Goal: Task Accomplishment & Management: Manage account settings

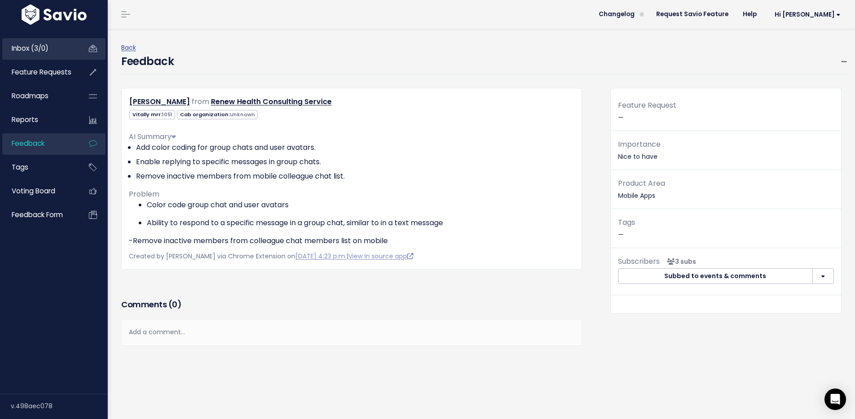
click at [65, 40] on link "Inbox (3/0)" at bounding box center [38, 48] width 72 height 21
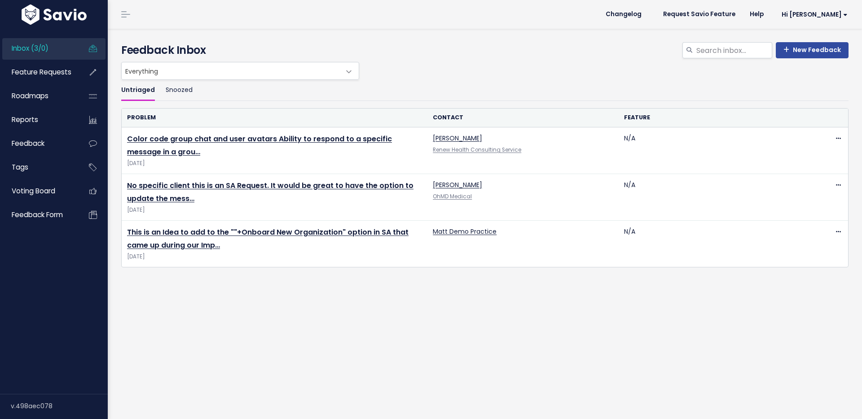
click at [355, 138] on link "Color code group chat and user avatars Ability to respond to a specific message…" at bounding box center [259, 145] width 265 height 23
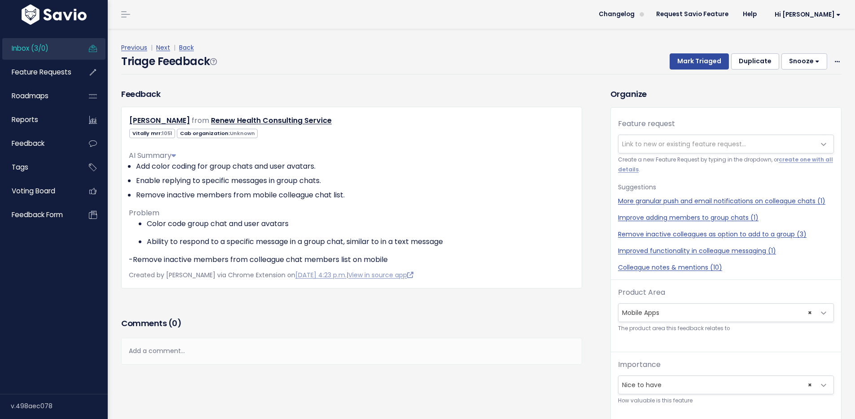
click at [759, 59] on button "Duplicate" at bounding box center [755, 61] width 48 height 16
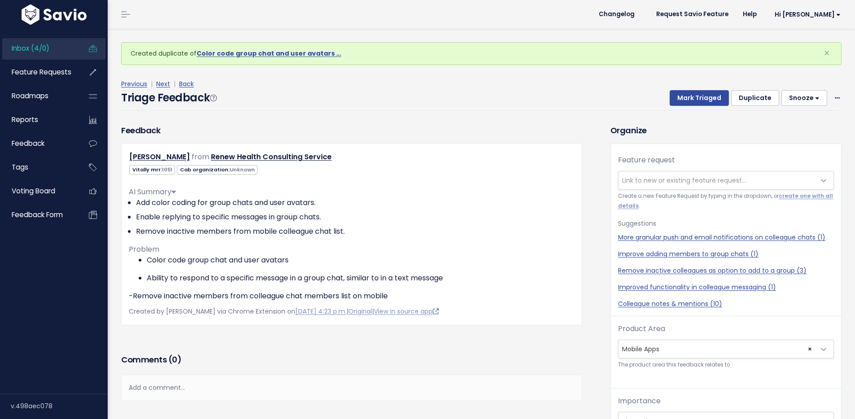
click at [757, 101] on button "Duplicate" at bounding box center [755, 98] width 48 height 16
click at [833, 97] on span at bounding box center [837, 97] width 9 height 11
click at [426, 174] on div "Vitally mrr: 1051 Cab organization: Unknown" at bounding box center [351, 169] width 459 height 11
click at [167, 251] on icon at bounding box center [166, 249] width 6 height 6
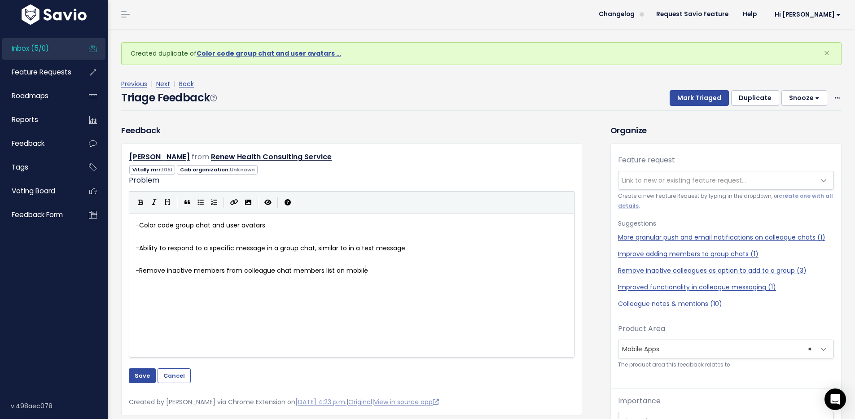
scroll to position [1, 0]
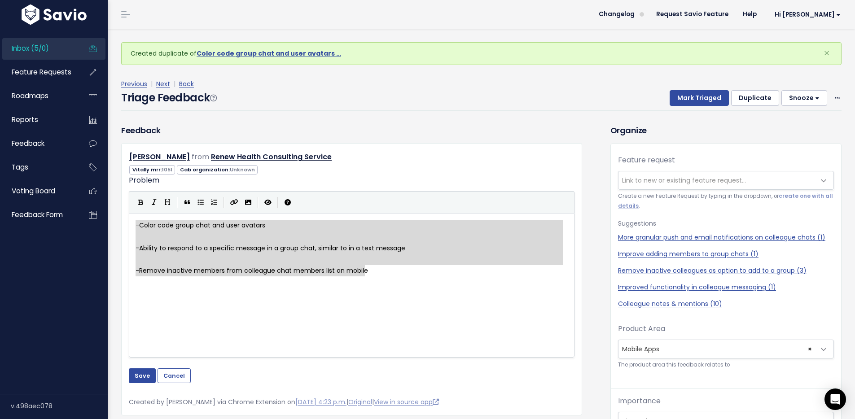
type textarea "- Ability to respond to a specific message in a group chat, similar to in a tex…"
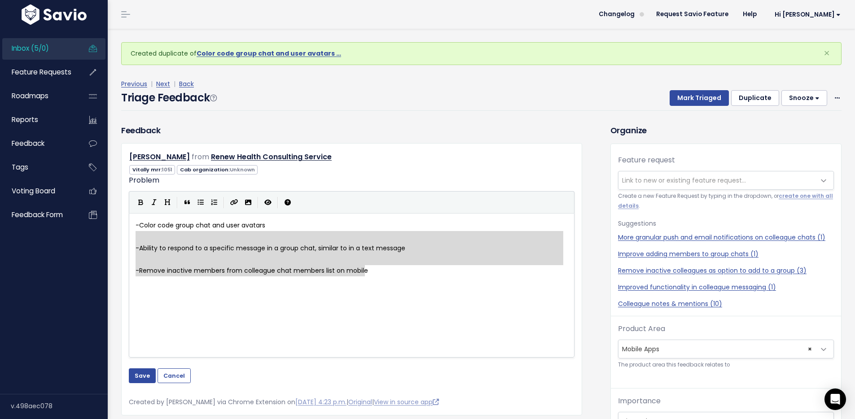
drag, startPoint x: 373, startPoint y: 275, endPoint x: 100, endPoint y: 237, distance: 276.0
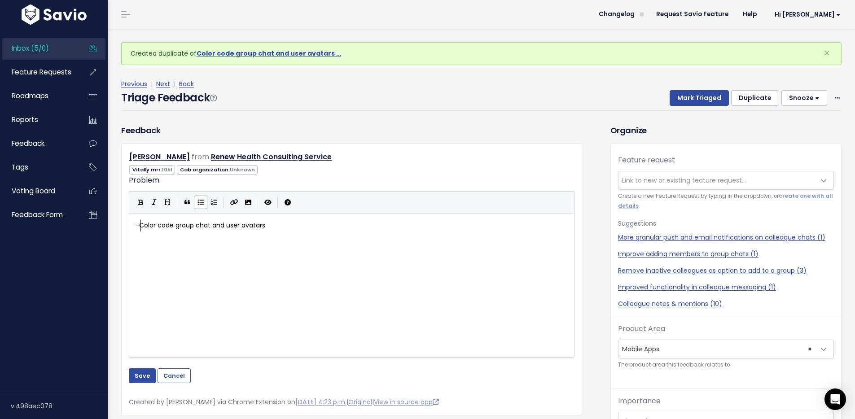
click at [141, 224] on span "Color code group chat and user avatars" at bounding box center [202, 225] width 126 height 9
click at [140, 377] on button "Save" at bounding box center [142, 376] width 27 height 14
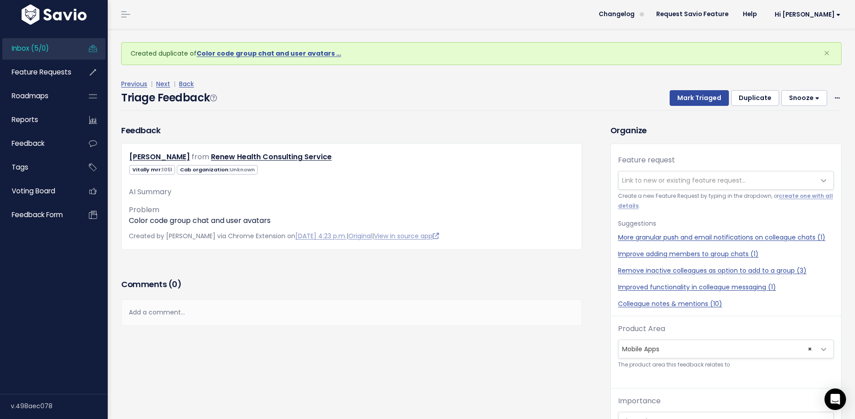
click at [47, 49] on span "Inbox (5/0)" at bounding box center [30, 48] width 37 height 9
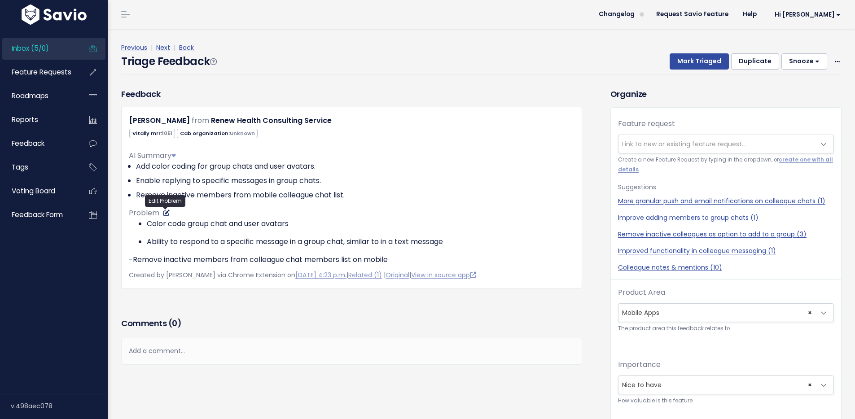
click at [167, 214] on icon at bounding box center [166, 213] width 6 height 6
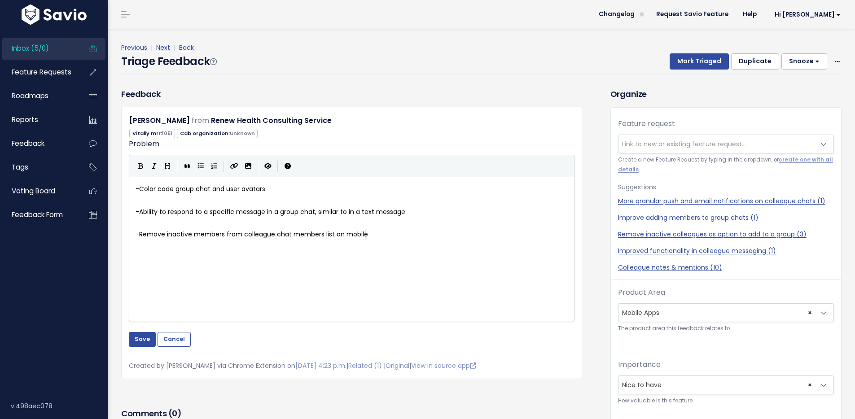
scroll to position [1, 0]
type textarea "-Remove inactive members from colleague chat members list on mobile"
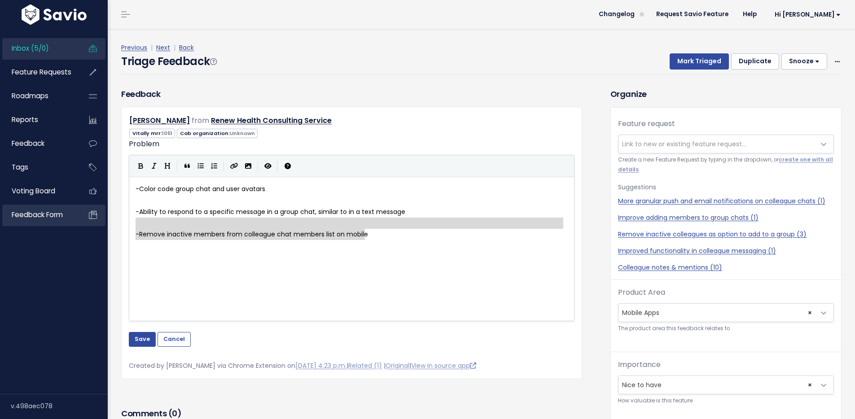
drag, startPoint x: 393, startPoint y: 233, endPoint x: 88, endPoint y: 223, distance: 304.6
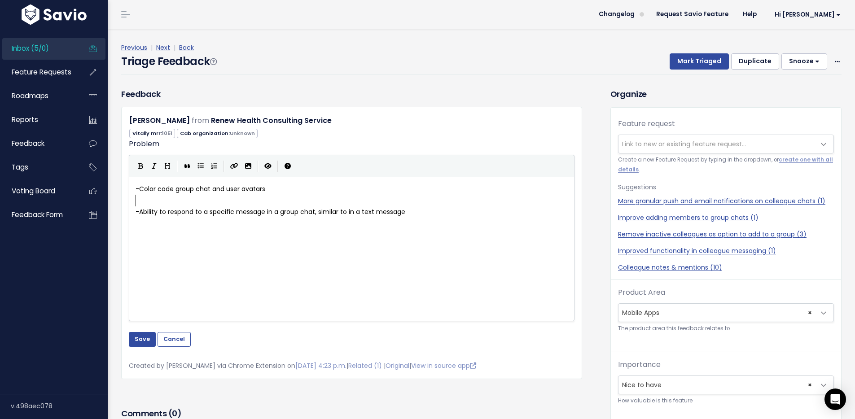
type textarea "- Color code group chat and user avatars"
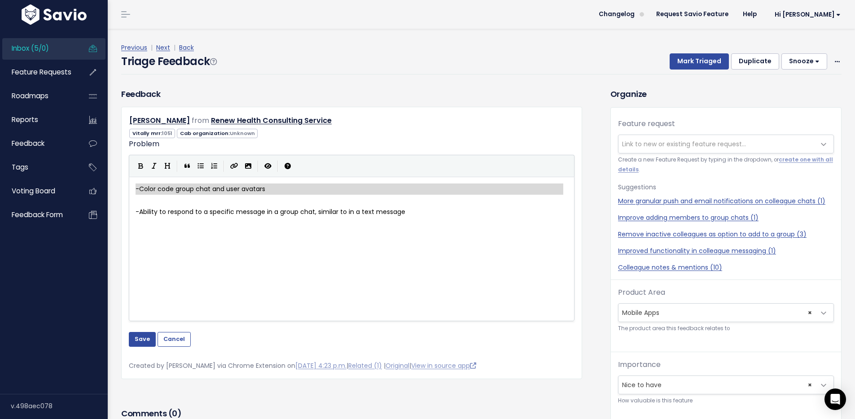
drag, startPoint x: 137, startPoint y: 203, endPoint x: 129, endPoint y: 189, distance: 15.5
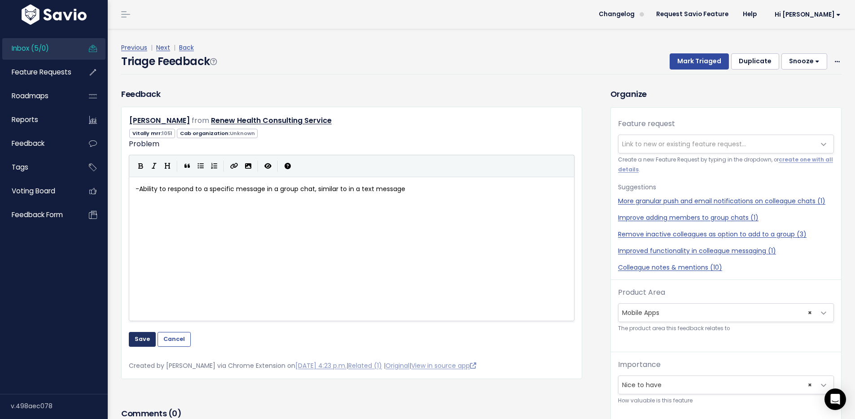
click at [139, 343] on button "Save" at bounding box center [142, 339] width 27 height 14
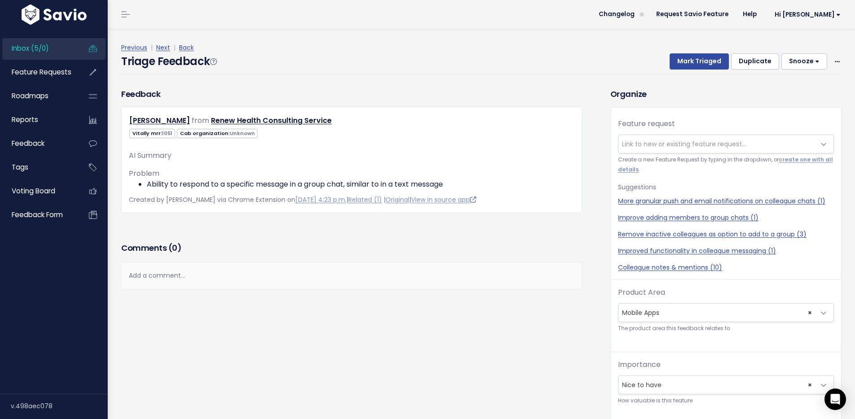
click at [32, 43] on link "Inbox (5/0)" at bounding box center [38, 48] width 72 height 21
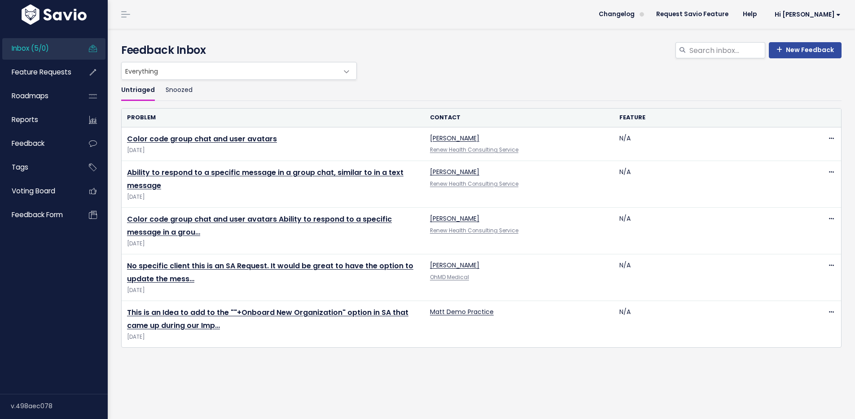
click at [235, 219] on link "Color code group chat and user avatars Ability to respond to a specific message…" at bounding box center [259, 225] width 265 height 23
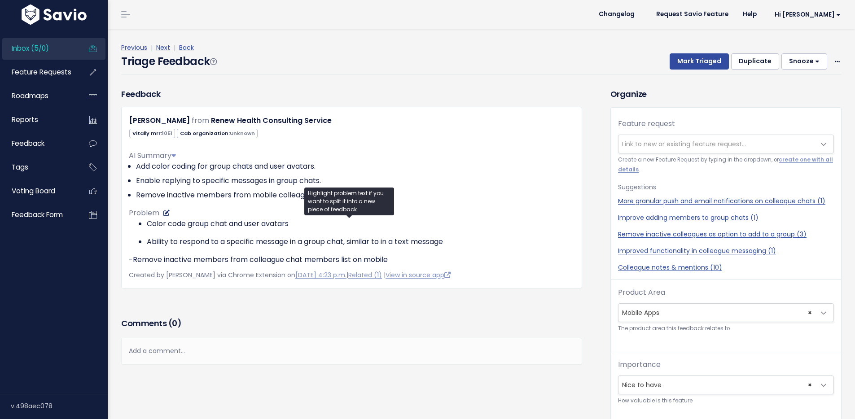
click at [165, 214] on icon at bounding box center [166, 213] width 6 height 6
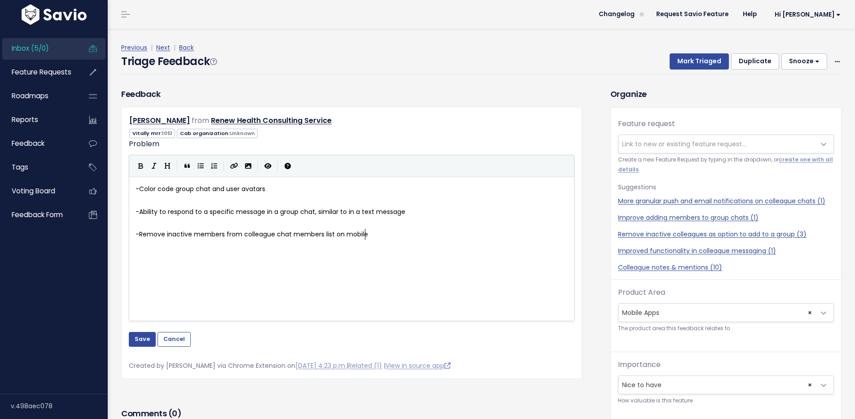
scroll to position [1, 0]
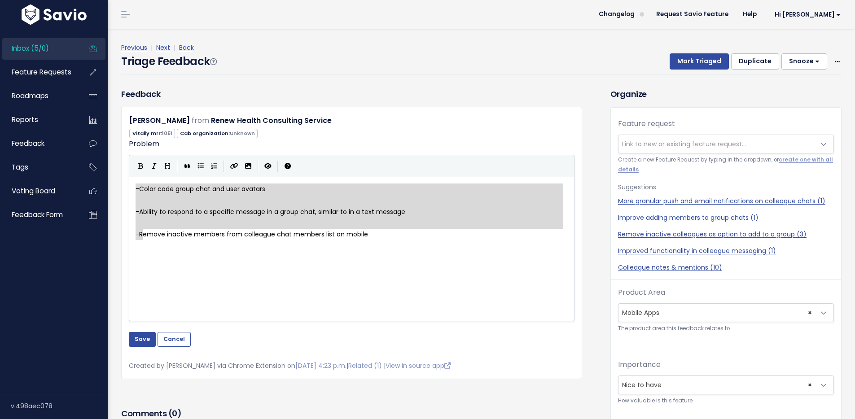
drag, startPoint x: 141, startPoint y: 234, endPoint x: 111, endPoint y: 171, distance: 70.1
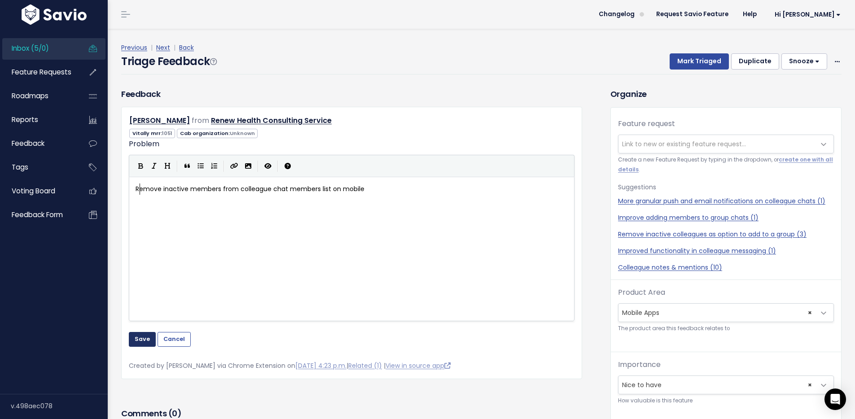
type textarea "R"
click at [145, 341] on button "Save" at bounding box center [142, 339] width 27 height 14
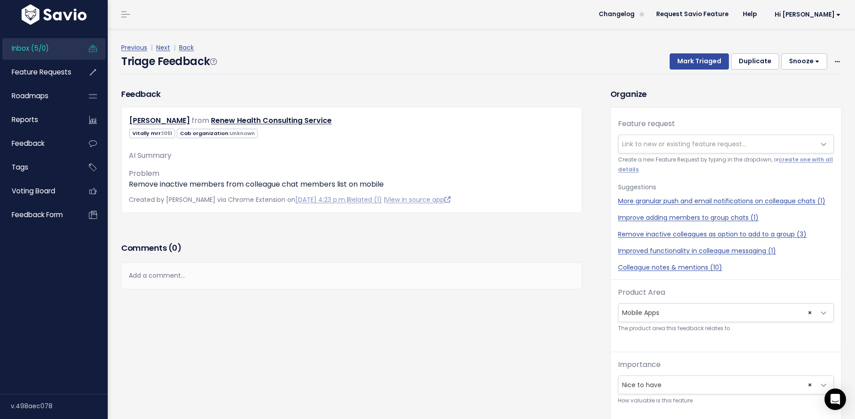
click at [692, 145] on span "Link to new or existing feature request..." at bounding box center [684, 144] width 124 height 9
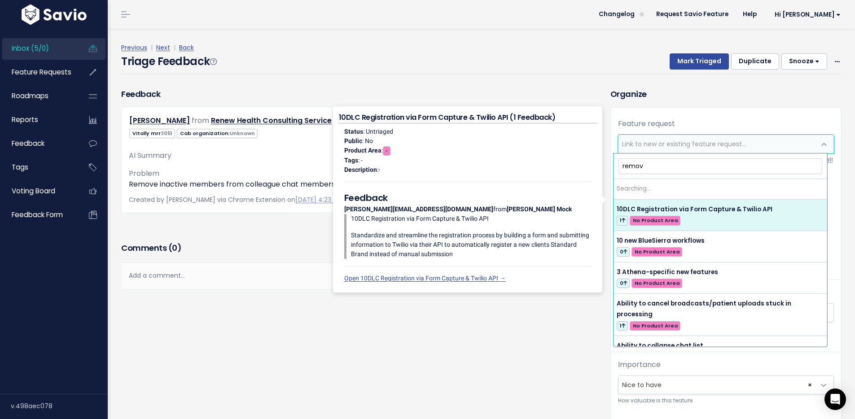
type input "remove"
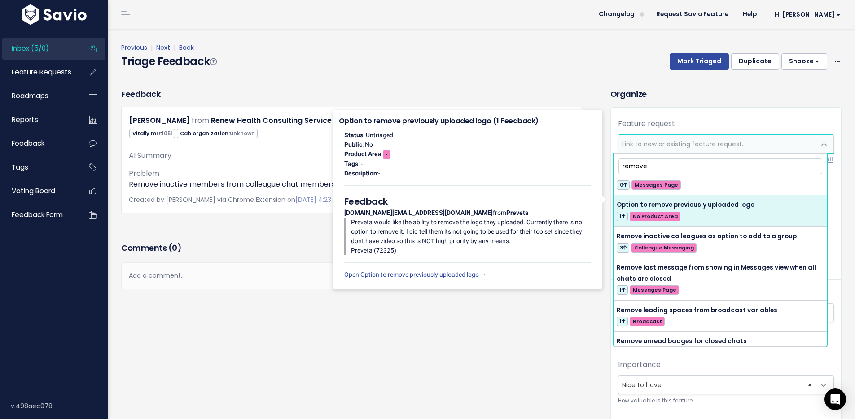
scroll to position [0, 0]
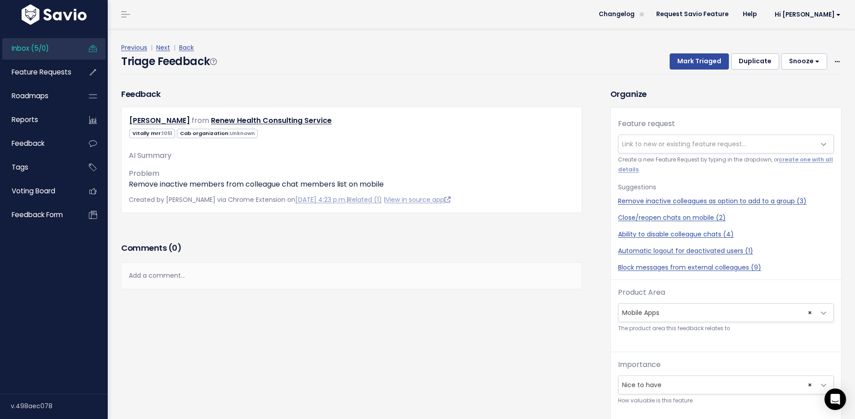
click at [598, 76] on div "Previous | Next | Back Triage Feedback Mark Triaged Duplicate Snooze 1 day 3 da…" at bounding box center [484, 58] width 727 height 59
click at [317, 184] on p "Remove inactive members from colleague chat members list on mobile" at bounding box center [352, 184] width 446 height 11
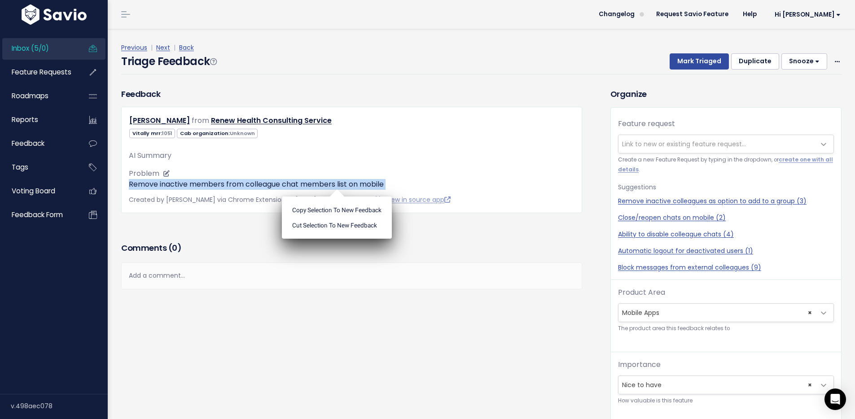
click at [317, 184] on p "Remove inactive members from colleague chat members list on mobile" at bounding box center [352, 184] width 446 height 11
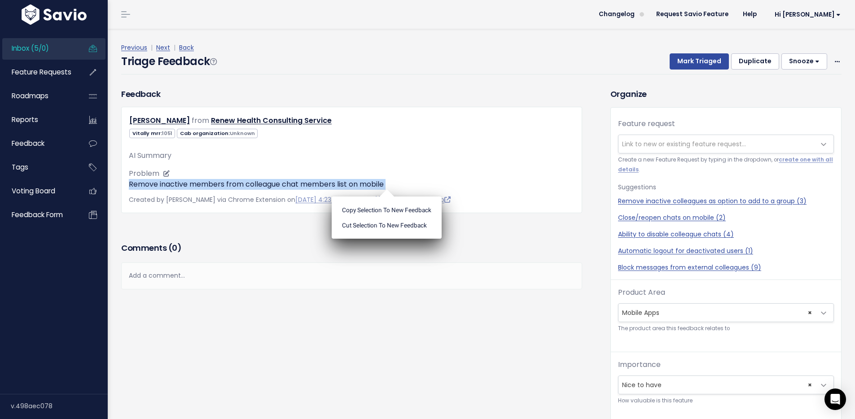
copy div "Remove inactive members from colleague chat members list on mobile"
click at [691, 141] on span "Link to new or existing feature request..." at bounding box center [684, 144] width 124 height 9
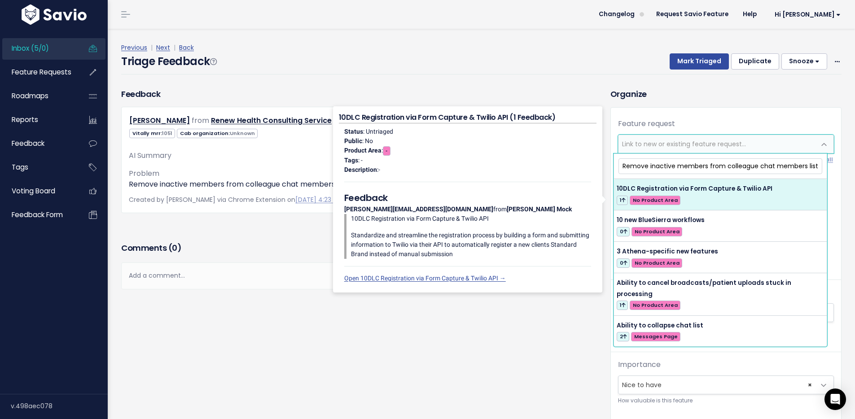
scroll to position [0, 30]
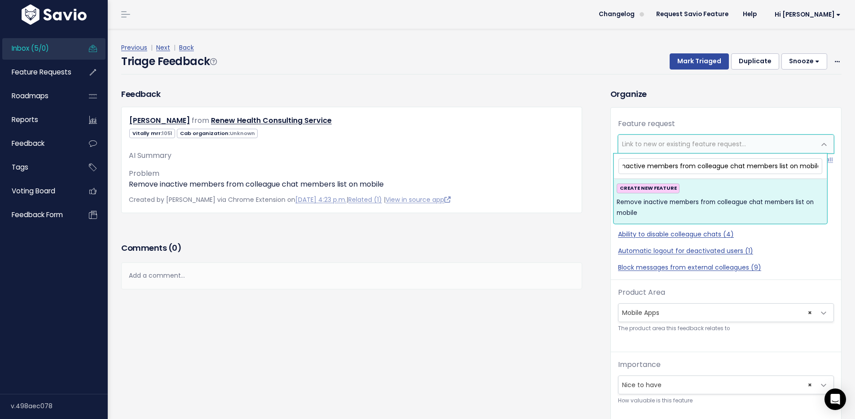
type input "Remove inactive members from colleague chat members list on mobile"
click at [719, 187] on div "CREATE NEW FEATURE Remove inactive members from colleague chat members list on …" at bounding box center [720, 201] width 207 height 35
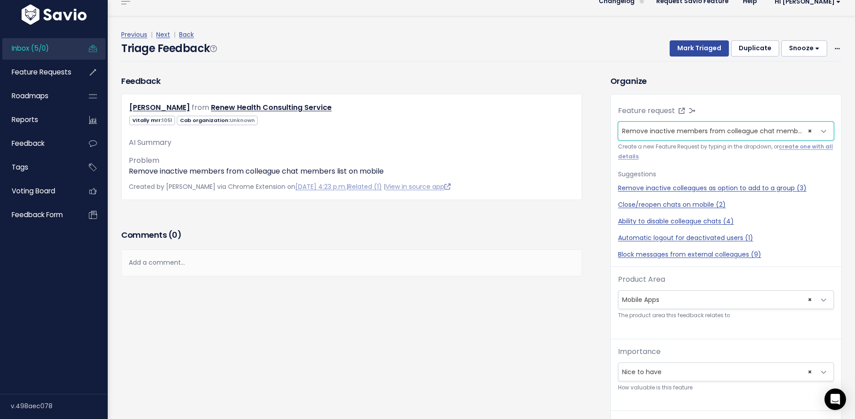
scroll to position [30, 0]
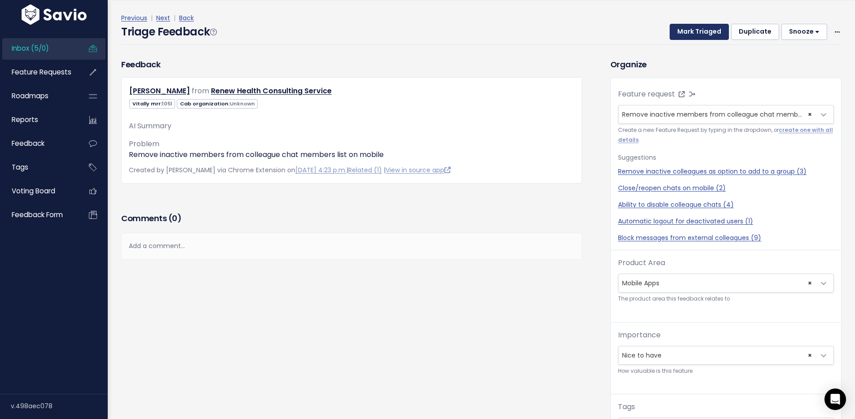
click at [699, 37] on button "Mark Triaged" at bounding box center [699, 32] width 59 height 16
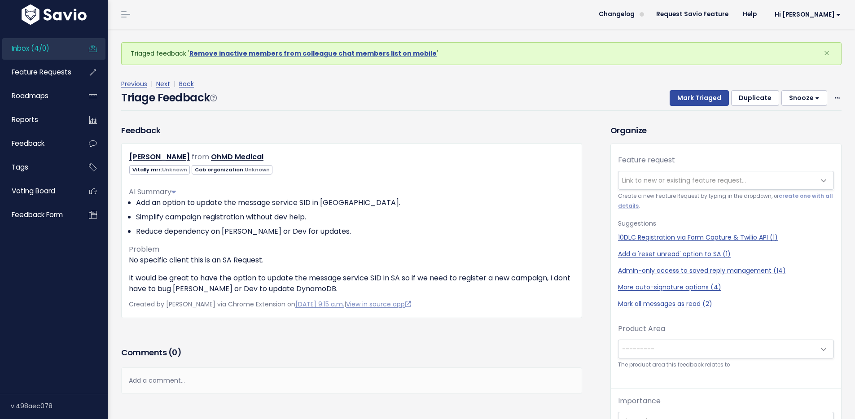
click at [15, 49] on span "Inbox (4/0)" at bounding box center [31, 48] width 38 height 9
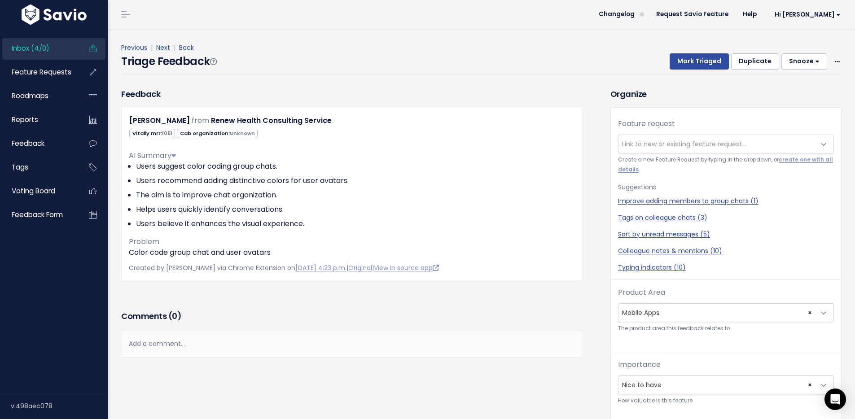
click at [31, 47] on span "Inbox (4/0)" at bounding box center [31, 48] width 38 height 9
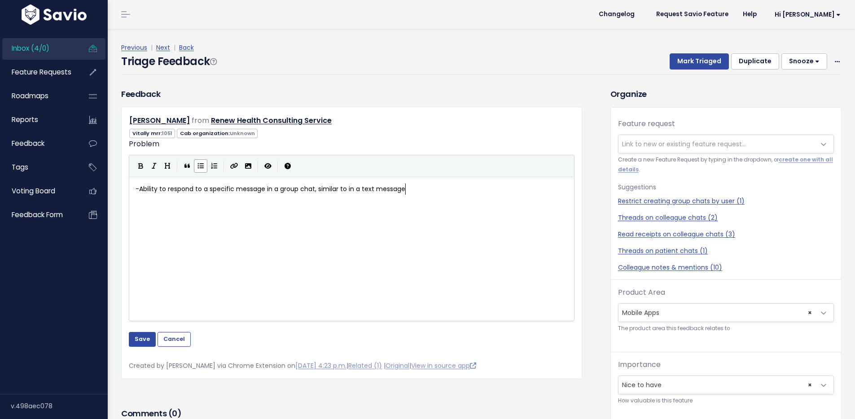
scroll to position [1, 0]
type textarea "-"
drag, startPoint x: 142, startPoint y: 188, endPoint x: 117, endPoint y: 187, distance: 25.2
click at [143, 347] on button "Save" at bounding box center [142, 339] width 27 height 14
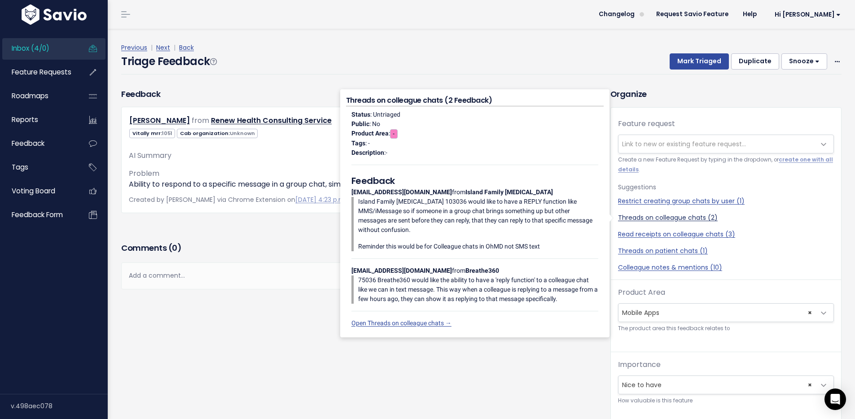
click at [661, 221] on link "Threads on colleague chats (2)" at bounding box center [726, 217] width 216 height 9
select select "56052"
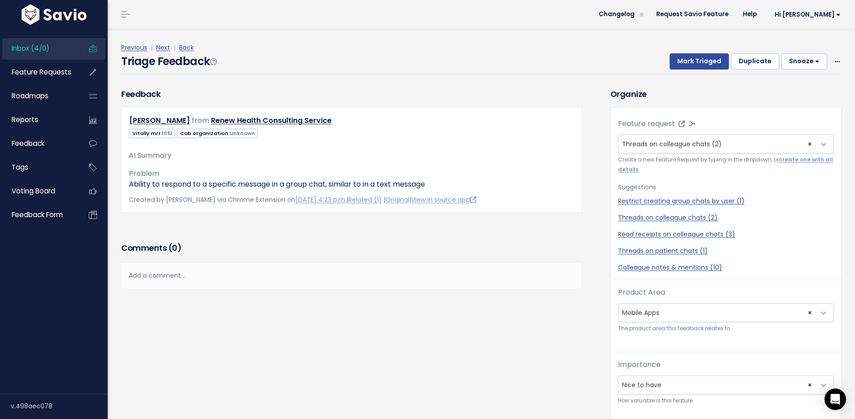
click at [696, 70] on div "Triage Feedback Mark Triaged Duplicate [GEOGRAPHIC_DATA] 1 day 3 days 7 days 14…" at bounding box center [481, 63] width 721 height 21
click at [696, 62] on button "Mark Triaged" at bounding box center [699, 61] width 59 height 16
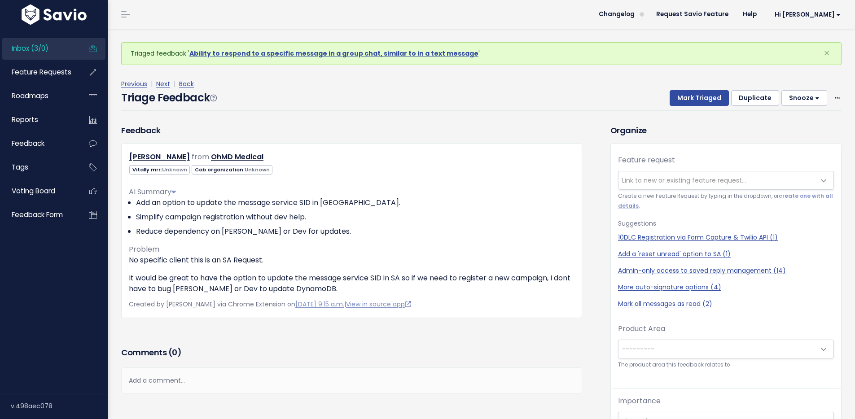
click at [51, 38] on link "Inbox (3/0)" at bounding box center [38, 48] width 72 height 21
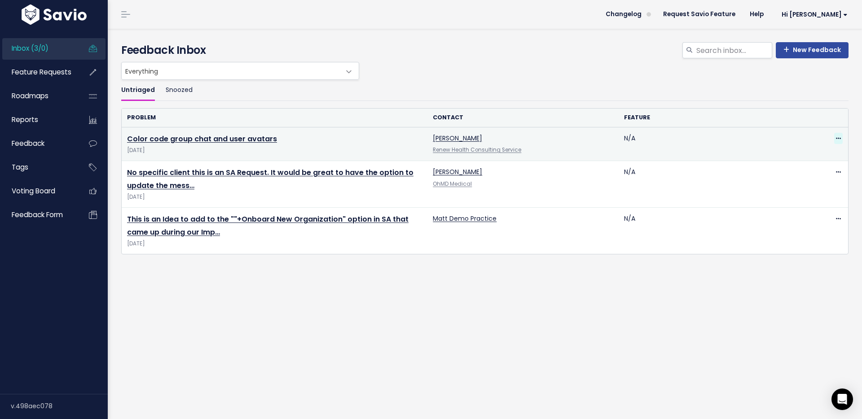
click at [836, 140] on icon at bounding box center [838, 139] width 5 height 6
click at [788, 178] on link "Delete" at bounding box center [795, 181] width 65 height 18
